Goal: Check status: Check status

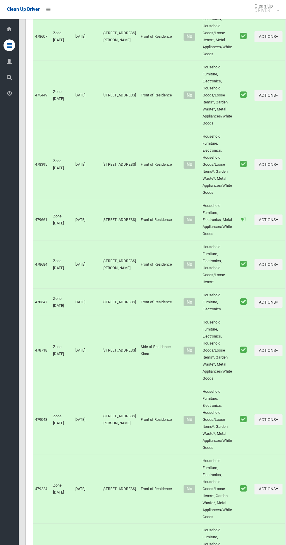
scroll to position [2632, 0]
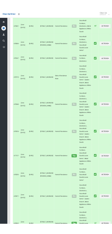
scroll to position [2578, 0]
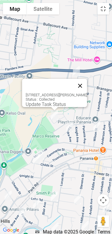
click at [87, 79] on button "Close" at bounding box center [80, 86] width 14 height 14
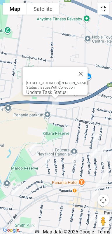
click at [101, 12] on button "Toggle fullscreen view" at bounding box center [104, 9] width 12 height 12
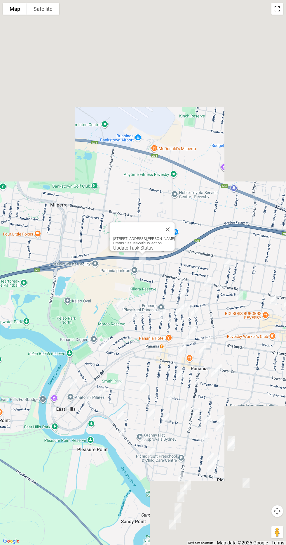
scroll to position [1995, 0]
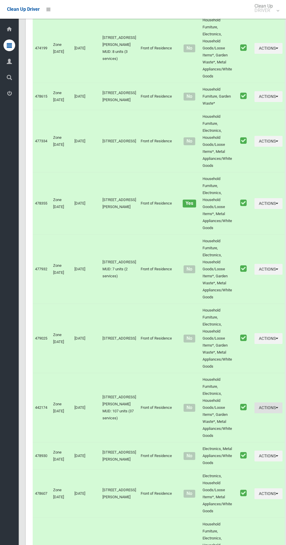
click at [276, 405] on icon "button" at bounding box center [277, 407] width 2 height 4
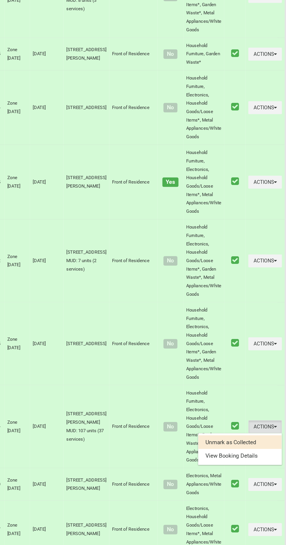
scroll to position [1999, 0]
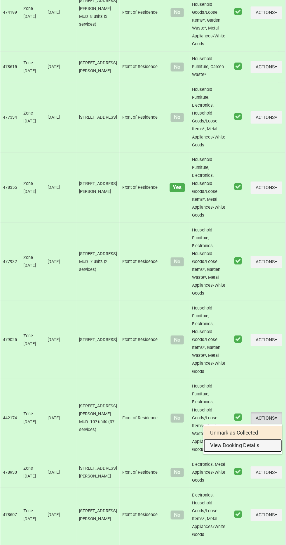
click at [242, 422] on link "View Booking Details" at bounding box center [248, 428] width 70 height 12
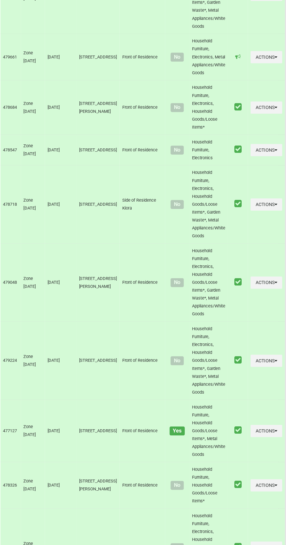
scroll to position [2632, 0]
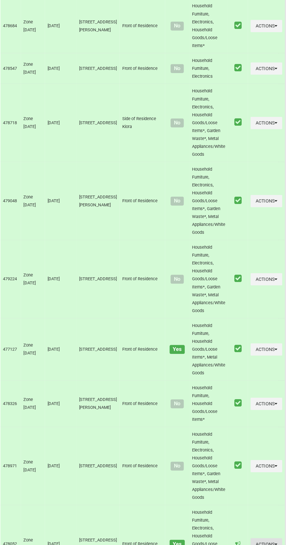
click at [258, 539] on button "Actions" at bounding box center [269, 544] width 28 height 11
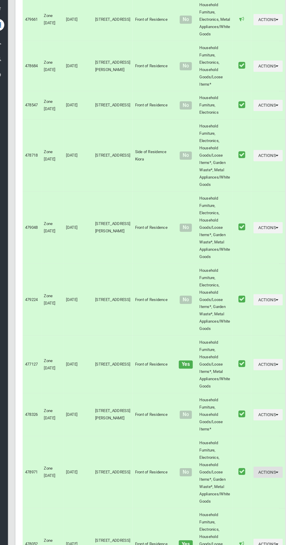
click at [276, 473] on icon "button" at bounding box center [277, 475] width 2 height 4
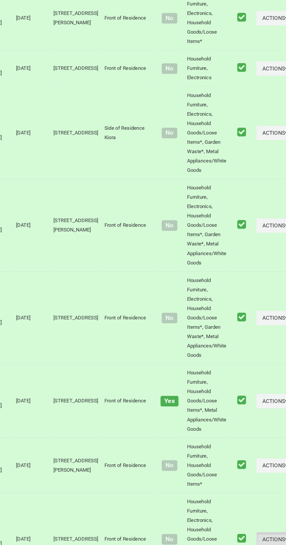
scroll to position [2631, 0]
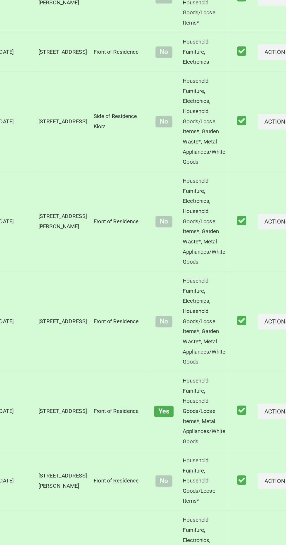
click at [231, 494] on link "View Booking Details" at bounding box center [248, 500] width 70 height 12
click at [259, 415] on button "Actions" at bounding box center [269, 420] width 28 height 11
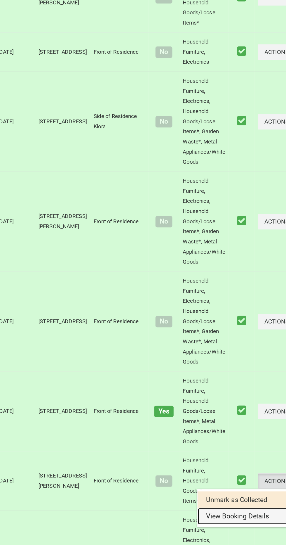
click at [244, 438] on link "View Booking Details" at bounding box center [248, 444] width 70 height 12
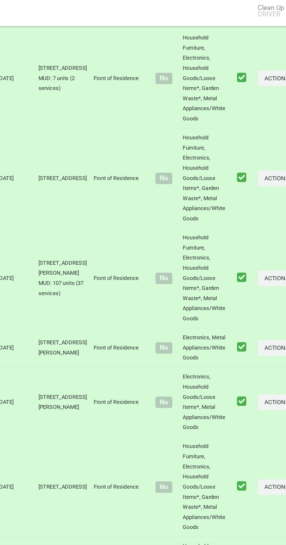
click at [259, 402] on button "Actions" at bounding box center [269, 407] width 28 height 11
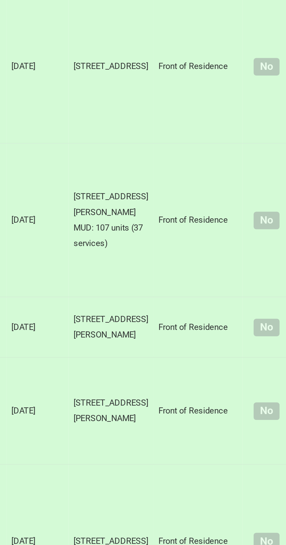
scroll to position [2209, 0]
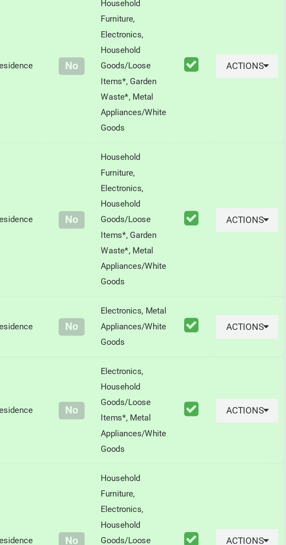
click at [253, 426] on link "View Booking Details" at bounding box center [248, 432] width 70 height 12
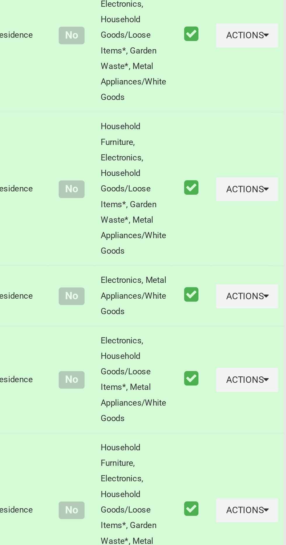
click at [257, 402] on button "Actions" at bounding box center [269, 407] width 28 height 11
click at [245, 426] on link "View Booking Details" at bounding box center [248, 432] width 70 height 12
click at [262, 457] on button "Actions" at bounding box center [269, 462] width 28 height 11
click at [245, 481] on link "View Booking Details" at bounding box center [248, 487] width 70 height 12
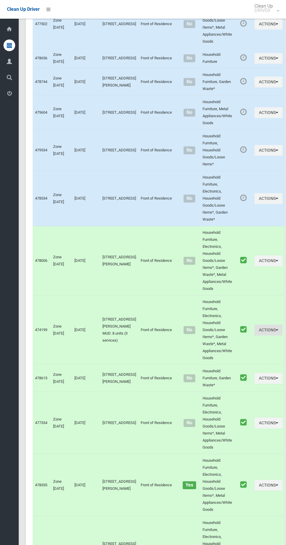
click at [255, 325] on button "Actions" at bounding box center [269, 330] width 28 height 11
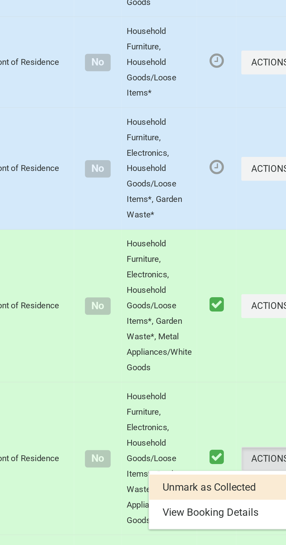
scroll to position [1713, 0]
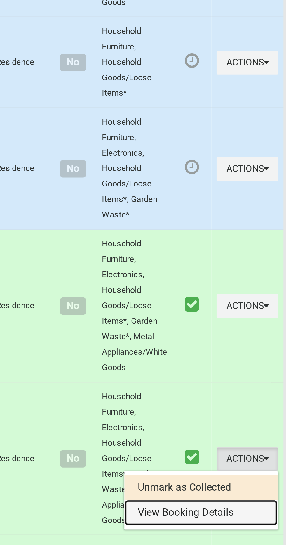
click at [247, 349] on link "View Booking Details" at bounding box center [248, 355] width 70 height 12
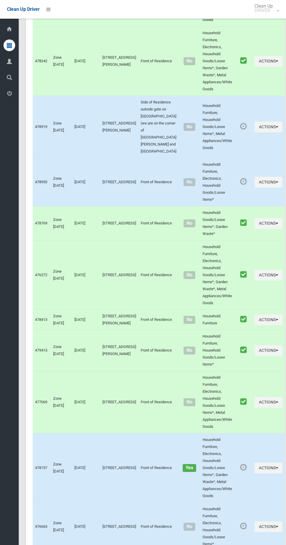
scroll to position [972, 0]
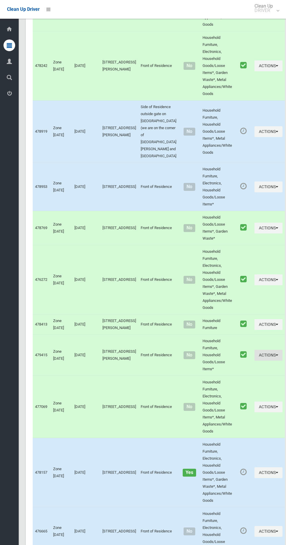
click at [276, 353] on icon "button" at bounding box center [277, 355] width 2 height 4
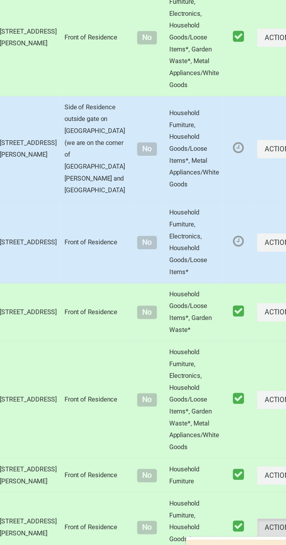
scroll to position [974, 0]
click at [221, 371] on link "View Booking Details" at bounding box center [248, 377] width 70 height 12
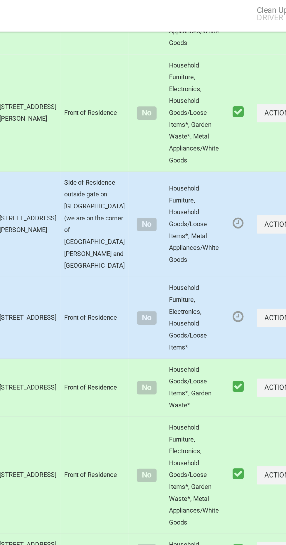
scroll to position [942, 0]
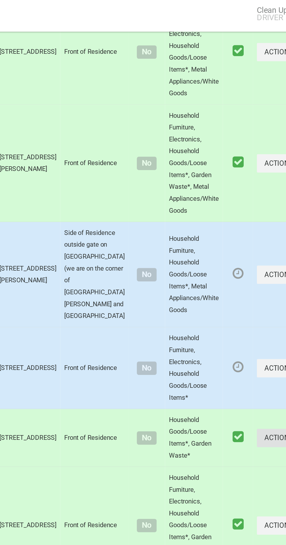
click at [259, 253] on button "Actions" at bounding box center [269, 258] width 28 height 11
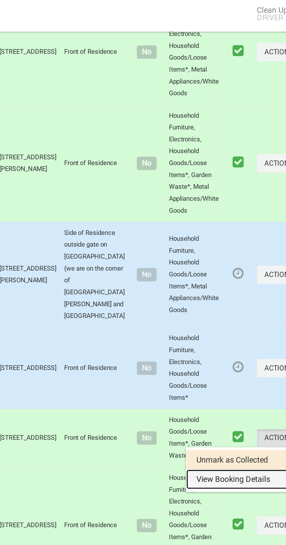
click at [238, 277] on link "View Booking Details" at bounding box center [248, 283] width 70 height 12
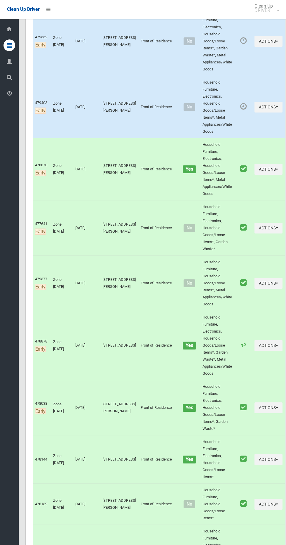
scroll to position [0, 0]
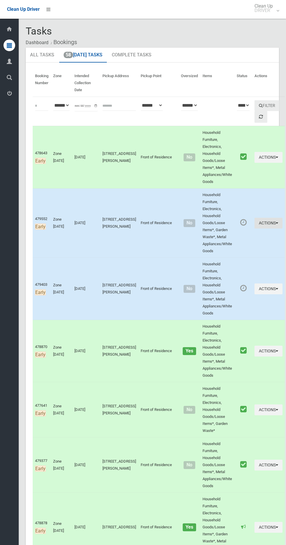
click at [259, 218] on button "Actions" at bounding box center [269, 223] width 28 height 11
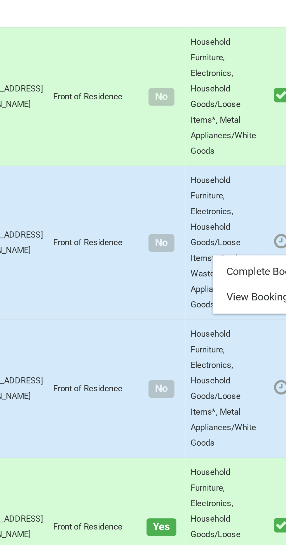
scroll to position [0, 0]
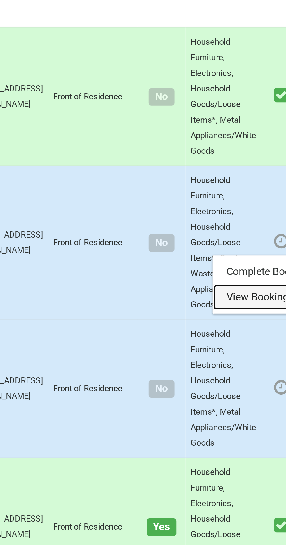
click at [225, 241] on link "View Booking Details" at bounding box center [248, 247] width 70 height 12
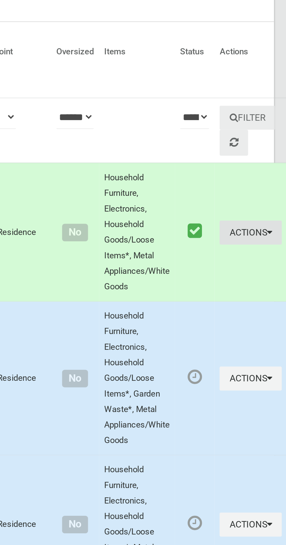
click at [258, 153] on button "Actions" at bounding box center [269, 157] width 28 height 11
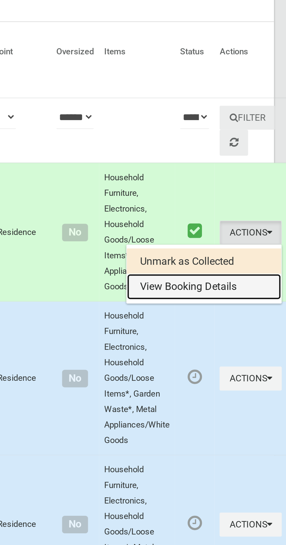
click at [242, 181] on link "View Booking Details" at bounding box center [248, 182] width 70 height 12
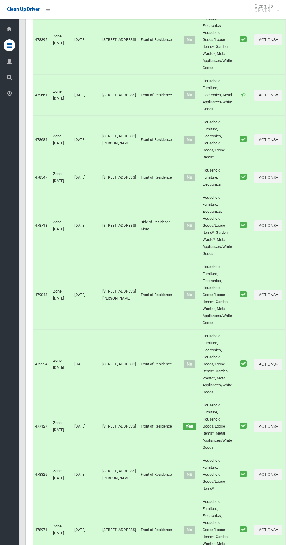
scroll to position [2632, 0]
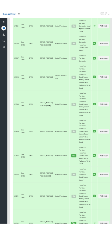
scroll to position [2578, 0]
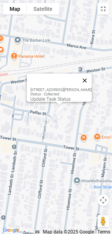
click at [87, 78] on button "Close" at bounding box center [85, 81] width 14 height 14
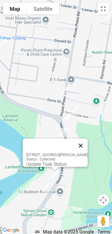
click at [85, 139] on button "Close" at bounding box center [81, 146] width 14 height 14
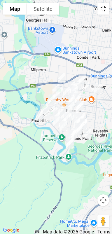
click at [102, 8] on button "Toggle fullscreen view" at bounding box center [104, 9] width 12 height 12
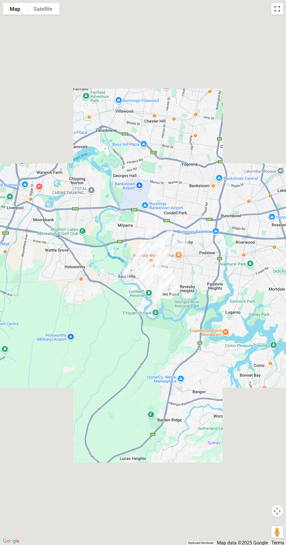
scroll to position [82, 0]
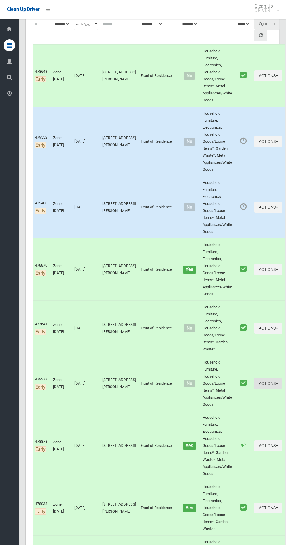
click at [276, 381] on icon "button" at bounding box center [277, 383] width 2 height 4
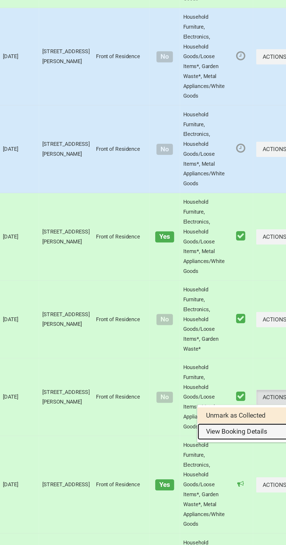
click at [235, 402] on link "View Booking Details" at bounding box center [248, 408] width 70 height 12
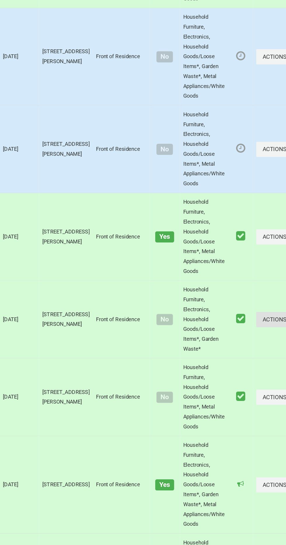
click at [263, 323] on button "Actions" at bounding box center [269, 328] width 28 height 11
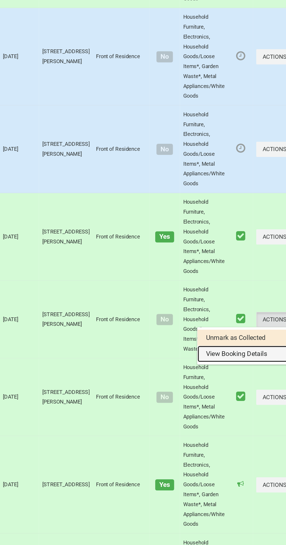
click at [240, 347] on link "View Booking Details" at bounding box center [248, 353] width 70 height 12
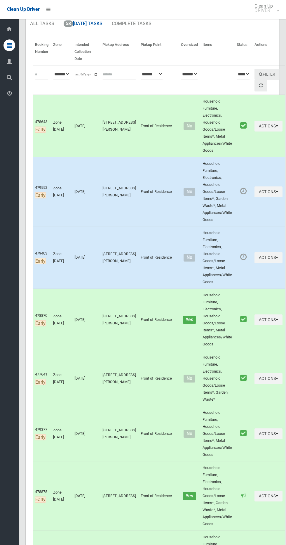
scroll to position [0, 0]
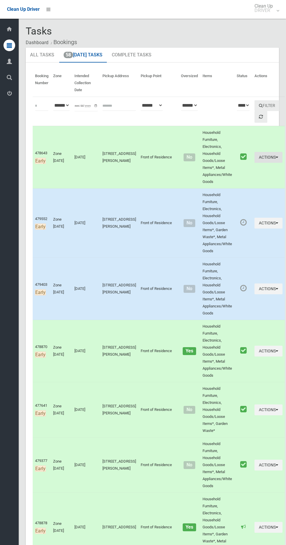
click at [256, 153] on button "Actions" at bounding box center [269, 157] width 28 height 11
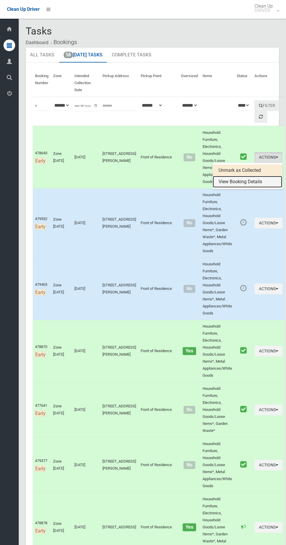
click at [229, 181] on link "View Booking Details" at bounding box center [248, 182] width 70 height 12
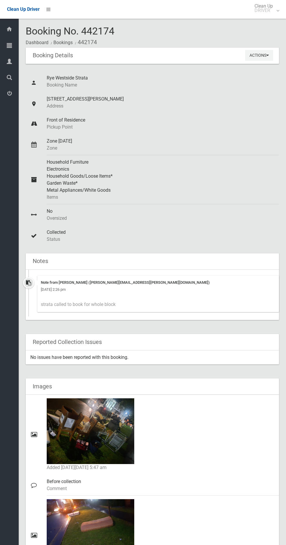
scroll to position [65, 0]
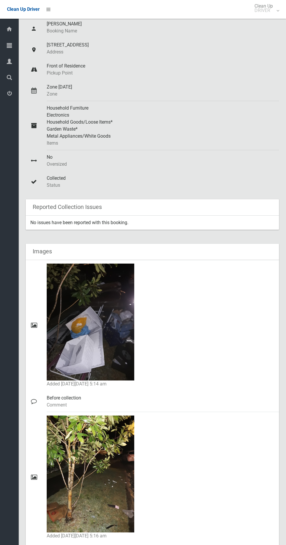
scroll to position [86, 0]
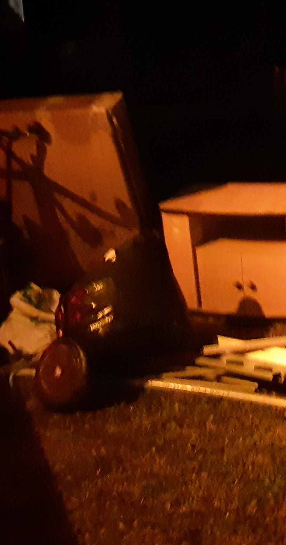
scroll to position [7, 0]
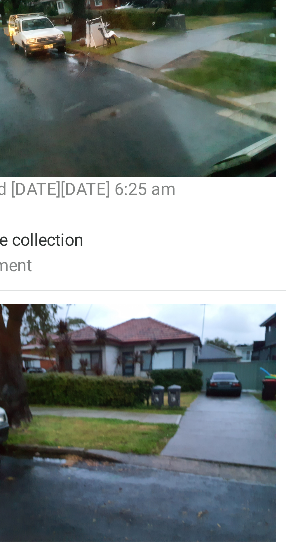
scroll to position [2, 0]
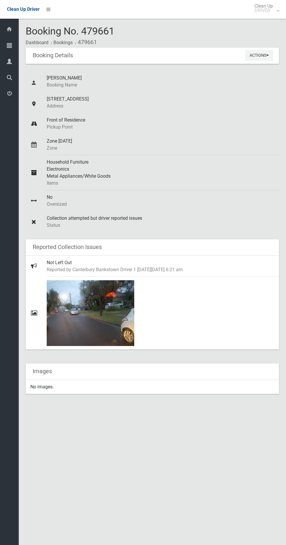
scroll to position [1, 0]
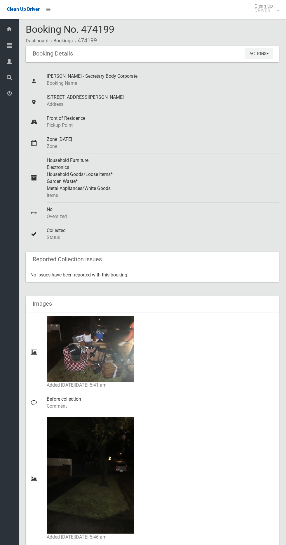
scroll to position [1, 0]
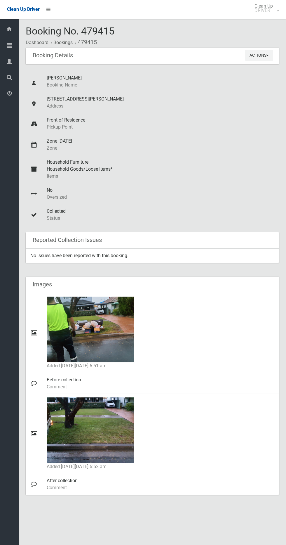
scroll to position [7, 0]
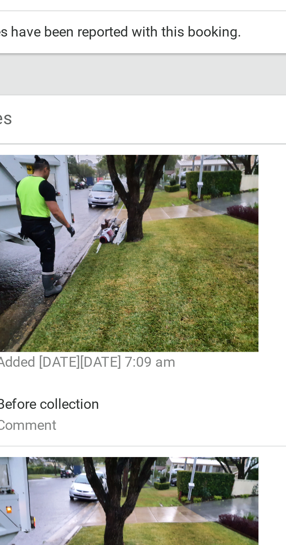
scroll to position [5, 0]
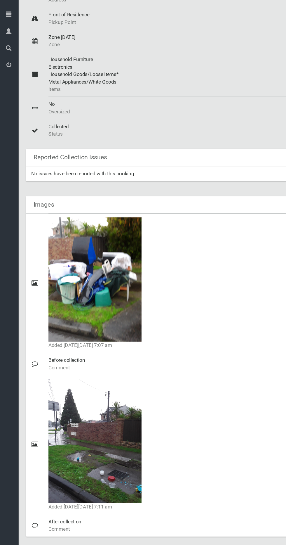
scroll to position [79, 0]
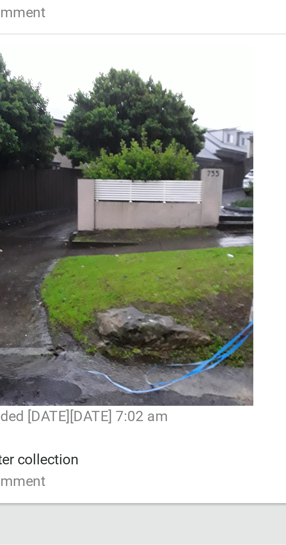
scroll to position [72, 0]
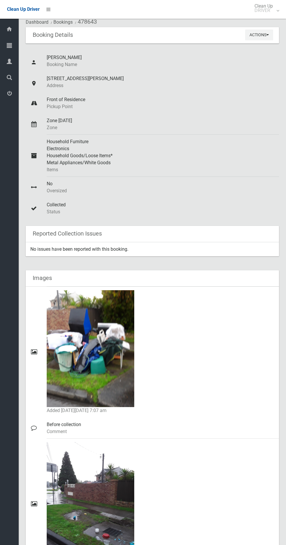
scroll to position [41, 0]
